Goal: Task Accomplishment & Management: Complete application form

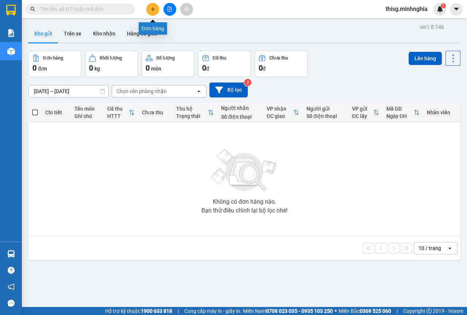
click at [153, 5] on button at bounding box center [152, 9] width 13 height 13
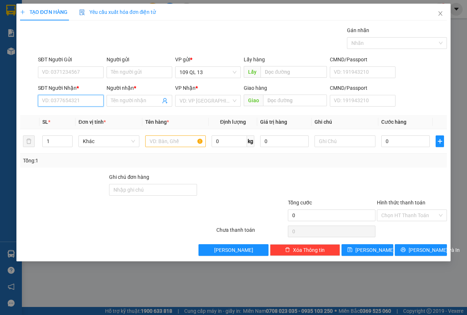
click at [75, 99] on input "SĐT Người Nhận *" at bounding box center [71, 101] width 66 height 12
click at [173, 146] on input "text" at bounding box center [175, 141] width 61 height 12
click at [348, 143] on input "text" at bounding box center [344, 141] width 61 height 12
click at [439, 16] on icon "close" at bounding box center [440, 14] width 6 height 6
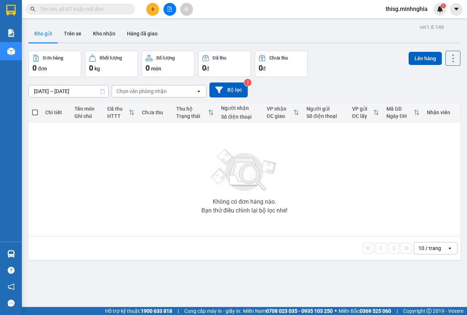
click at [155, 10] on button at bounding box center [152, 9] width 13 height 13
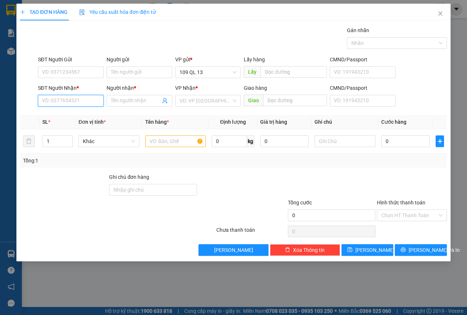
click at [72, 101] on input "SĐT Người Nhận *" at bounding box center [71, 101] width 66 height 12
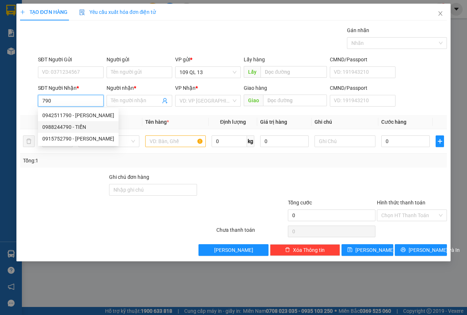
click at [76, 127] on div "0988244790 - TIẾN" at bounding box center [78, 127] width 72 height 8
type input "0988244790"
type input "TIẾN"
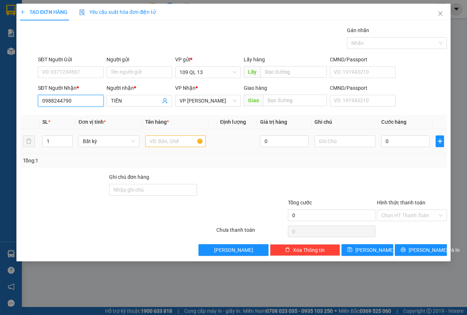
type input "0988244790"
click at [182, 137] on input "text" at bounding box center [175, 141] width 61 height 12
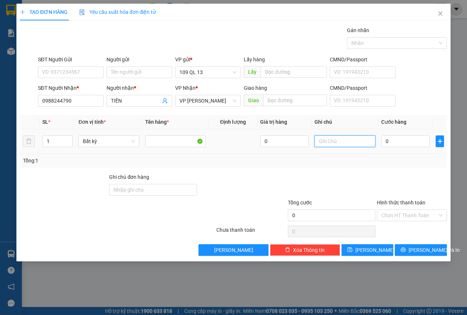
click at [354, 136] on input "text" at bounding box center [344, 141] width 61 height 12
type input "1 TX DL"
click at [402, 142] on input "0" at bounding box center [405, 141] width 49 height 12
type input "7"
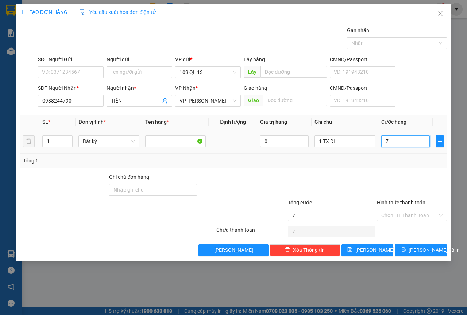
type input "7"
type input "0"
type input "06"
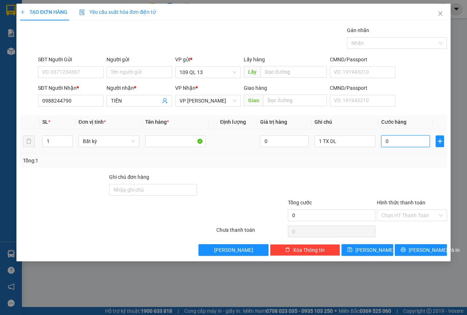
type input "6"
type input "060"
type input "60"
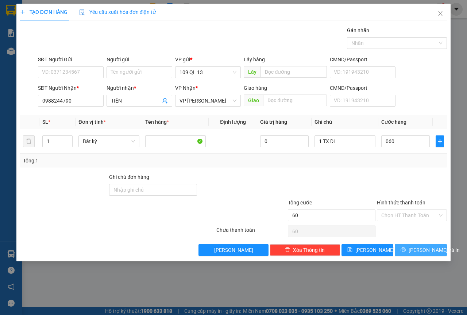
type input "60.000"
click at [437, 249] on button "Lưu và In" at bounding box center [421, 250] width 52 height 12
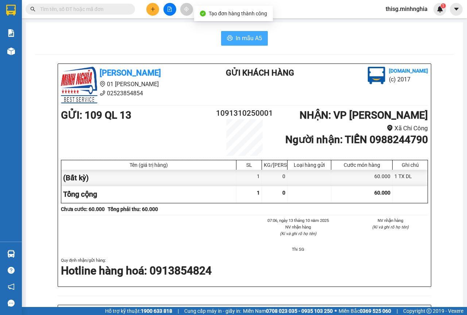
click at [248, 34] on span "In mẫu A5" at bounding box center [249, 38] width 26 height 9
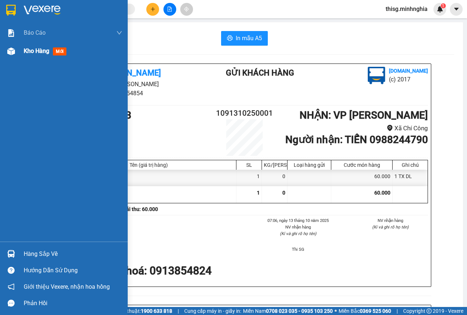
click at [34, 50] on span "Kho hàng" at bounding box center [37, 50] width 26 height 7
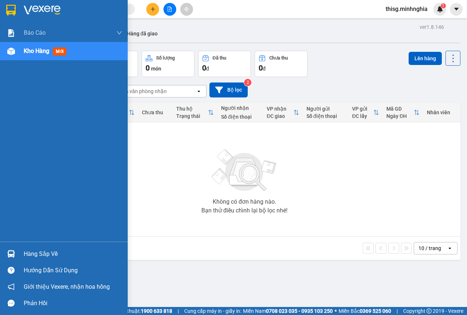
click at [28, 56] on div "Kho hàng mới" at bounding box center [73, 51] width 99 height 18
